Goal: Task Accomplishment & Management: Manage account settings

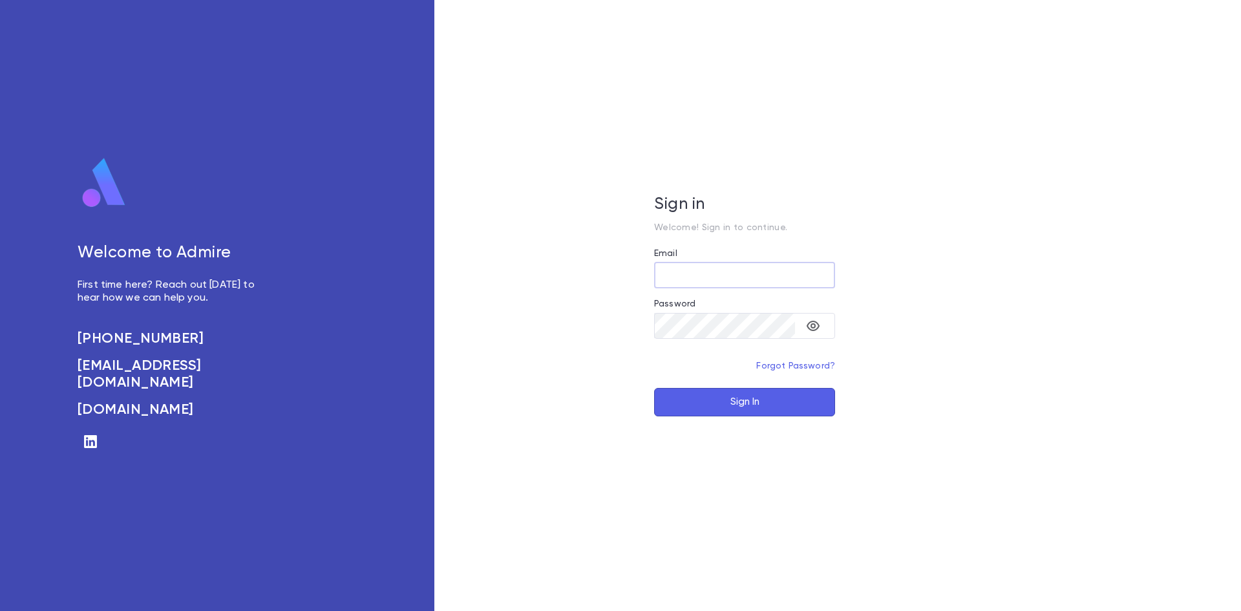
type input "**********"
click at [711, 399] on button "Sign In" at bounding box center [744, 402] width 181 height 28
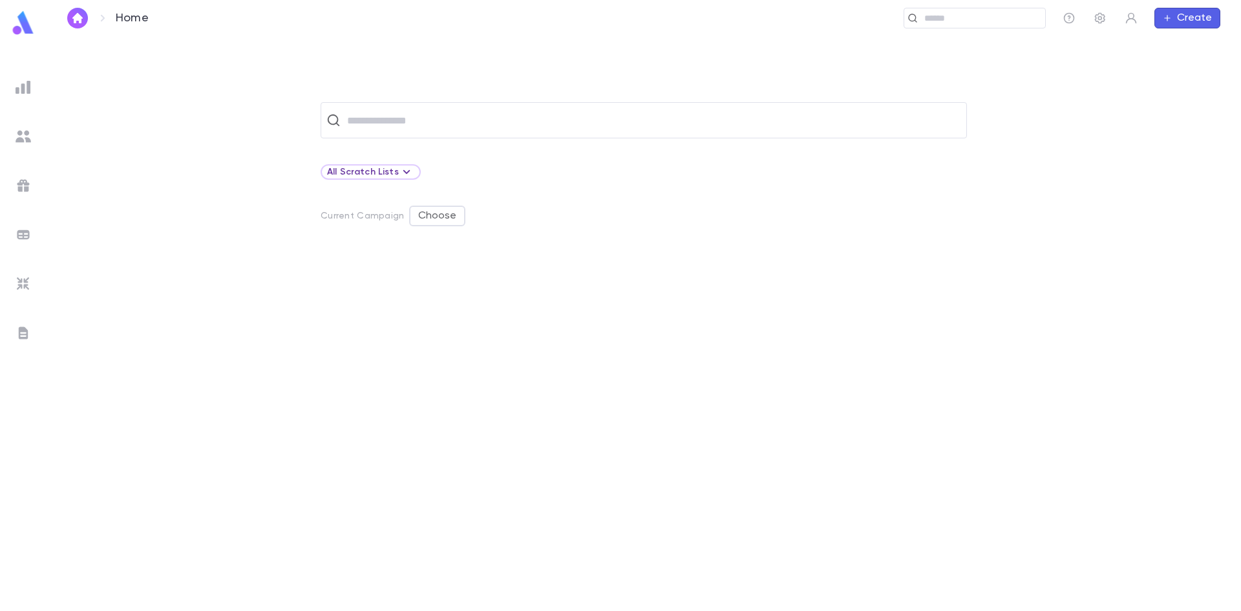
click at [19, 127] on div at bounding box center [23, 136] width 23 height 23
